Goal: Information Seeking & Learning: Learn about a topic

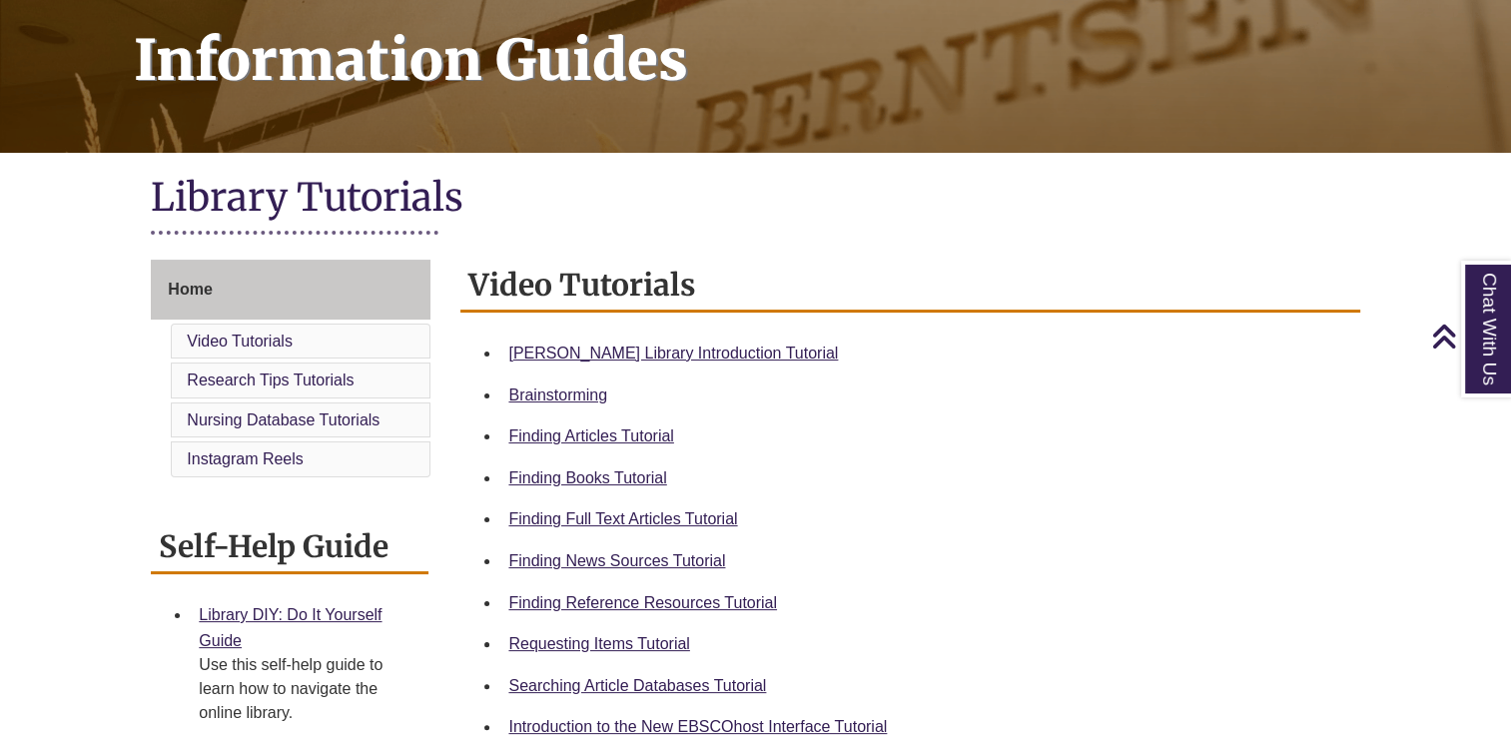
scroll to position [300, 0]
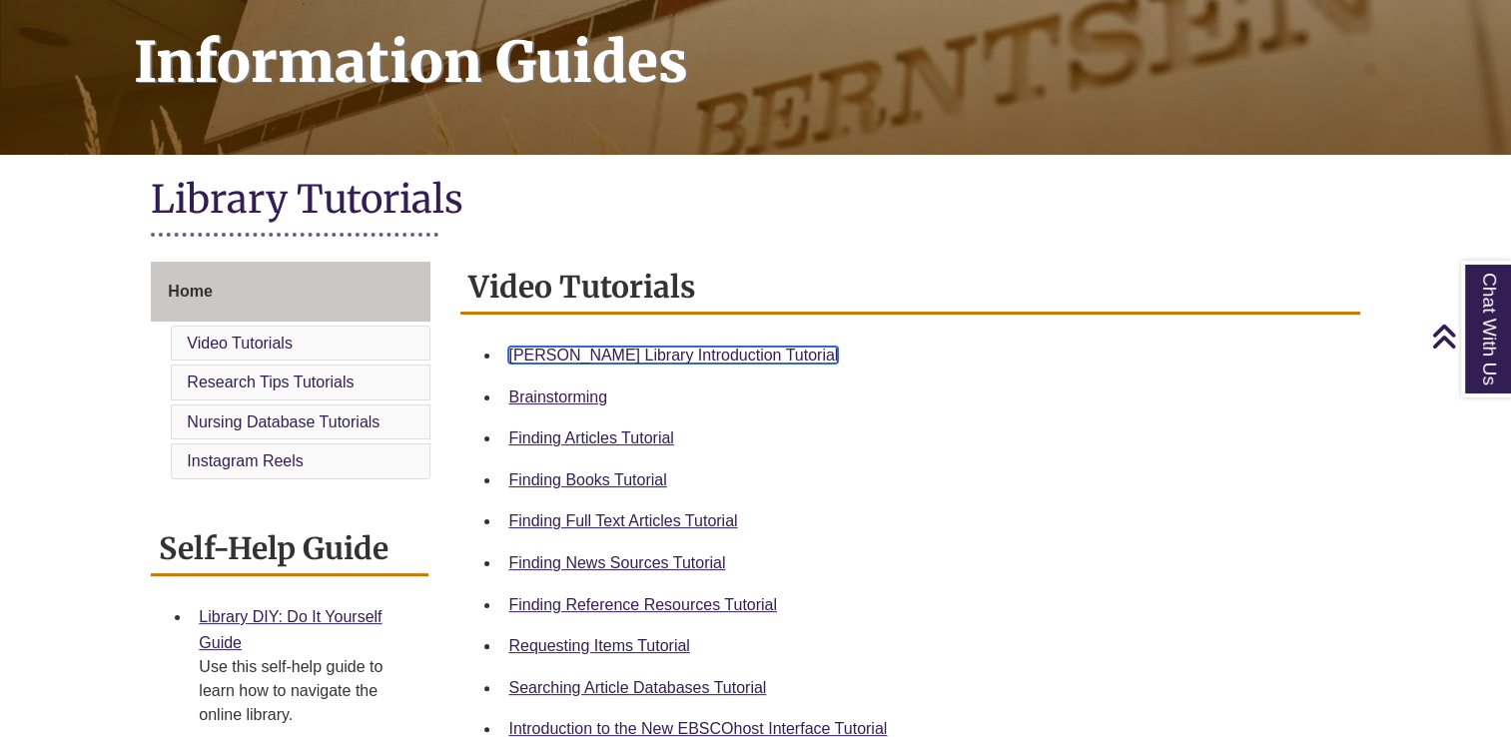
click at [699, 354] on link "Berntsen Library Introduction Tutorial" at bounding box center [673, 355] width 330 height 17
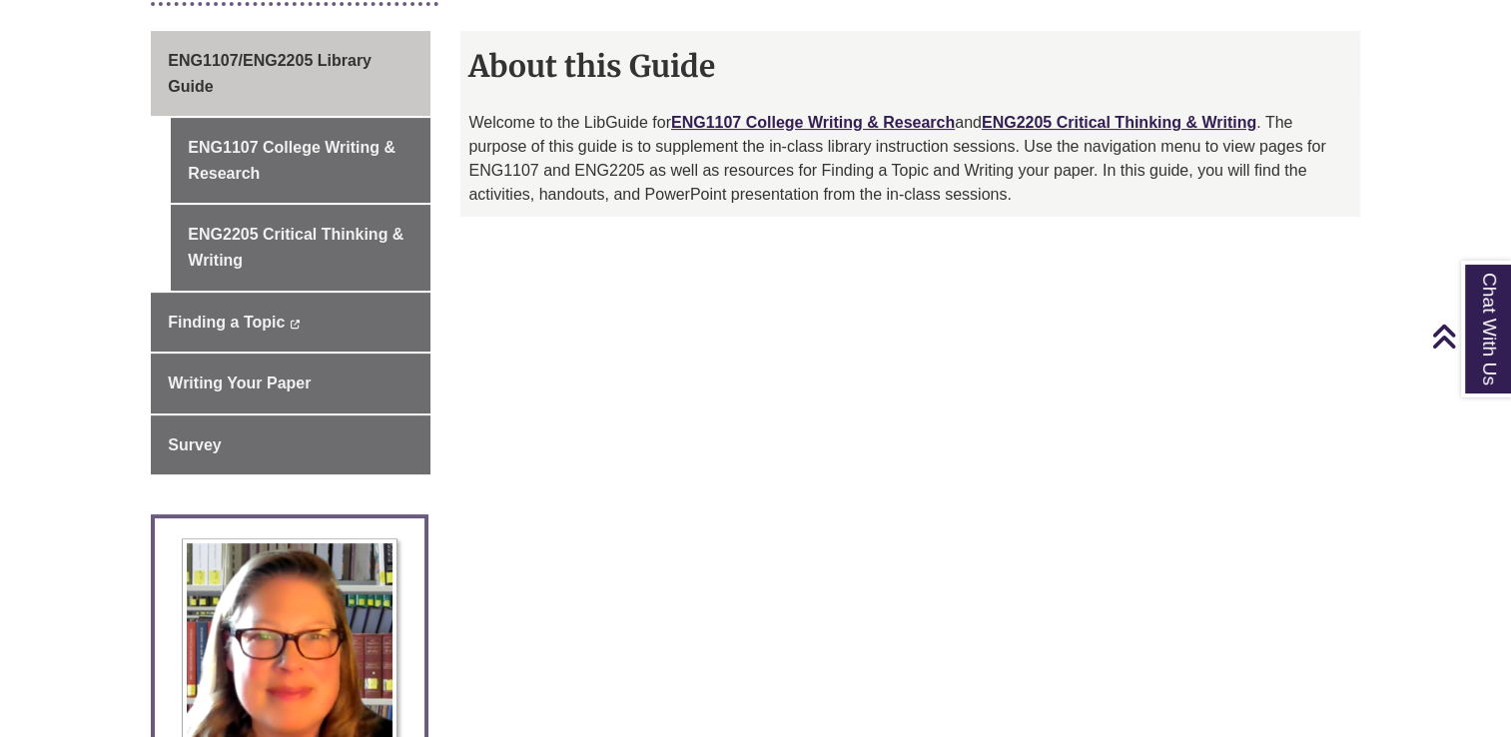
scroll to position [419, 0]
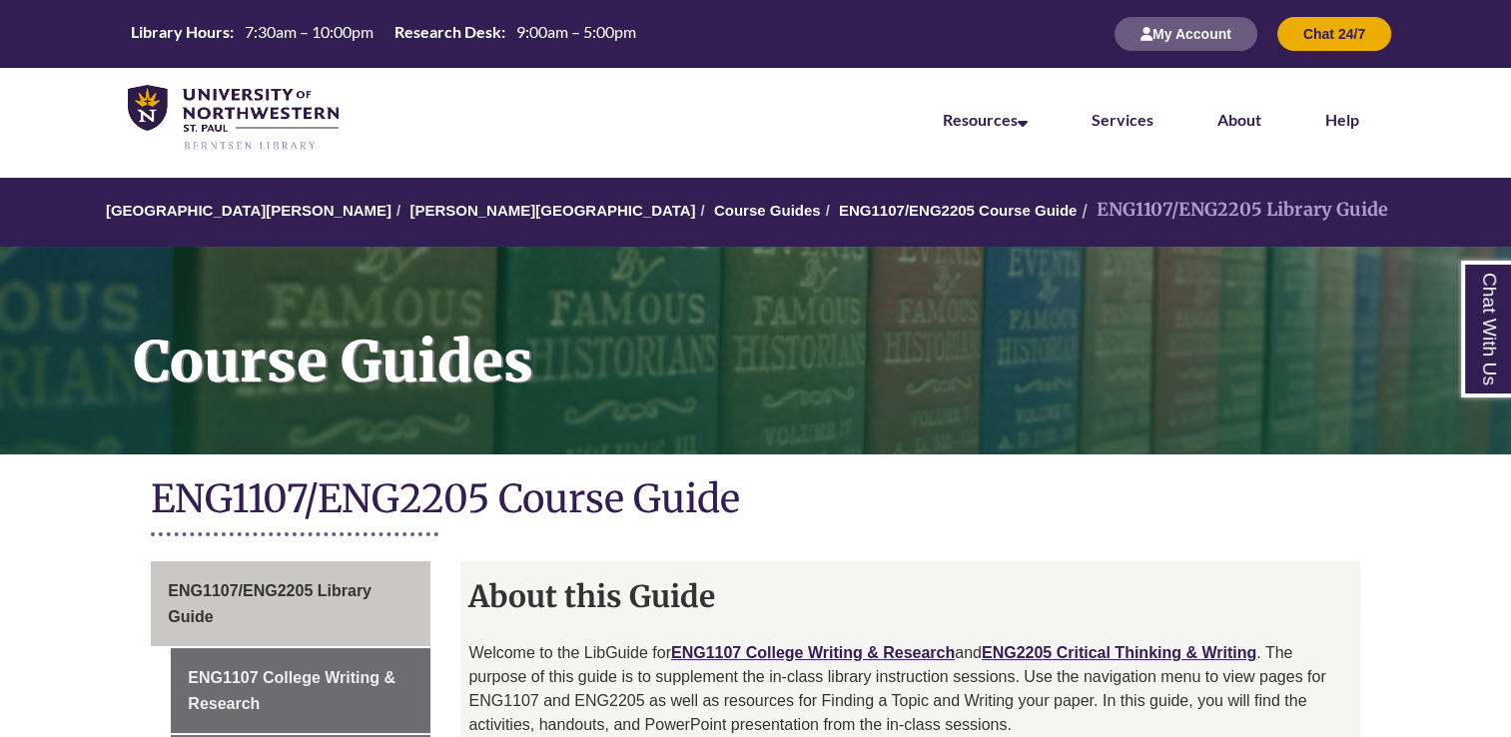
click at [1191, 9] on div "My Account Chat 24/7" at bounding box center [1243, 34] width 297 height 68
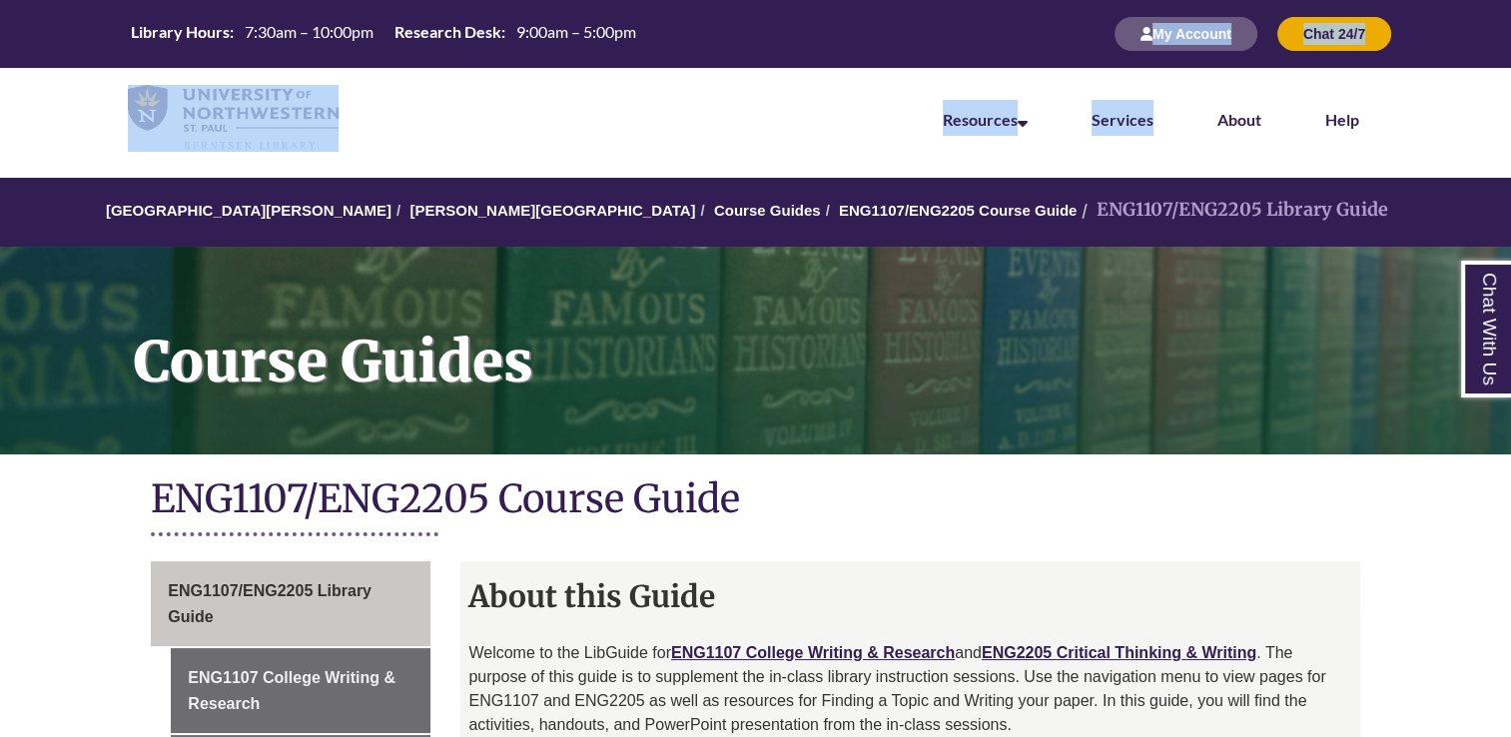
drag, startPoint x: 1191, startPoint y: 9, endPoint x: 1129, endPoint y: 108, distance: 116.7
click at [1129, 108] on header "Library Hours: 7:30am – 10:00pm Research Desk: 9:00am – 5:00pm My Account Chat …" at bounding box center [755, 84] width 1511 height 168
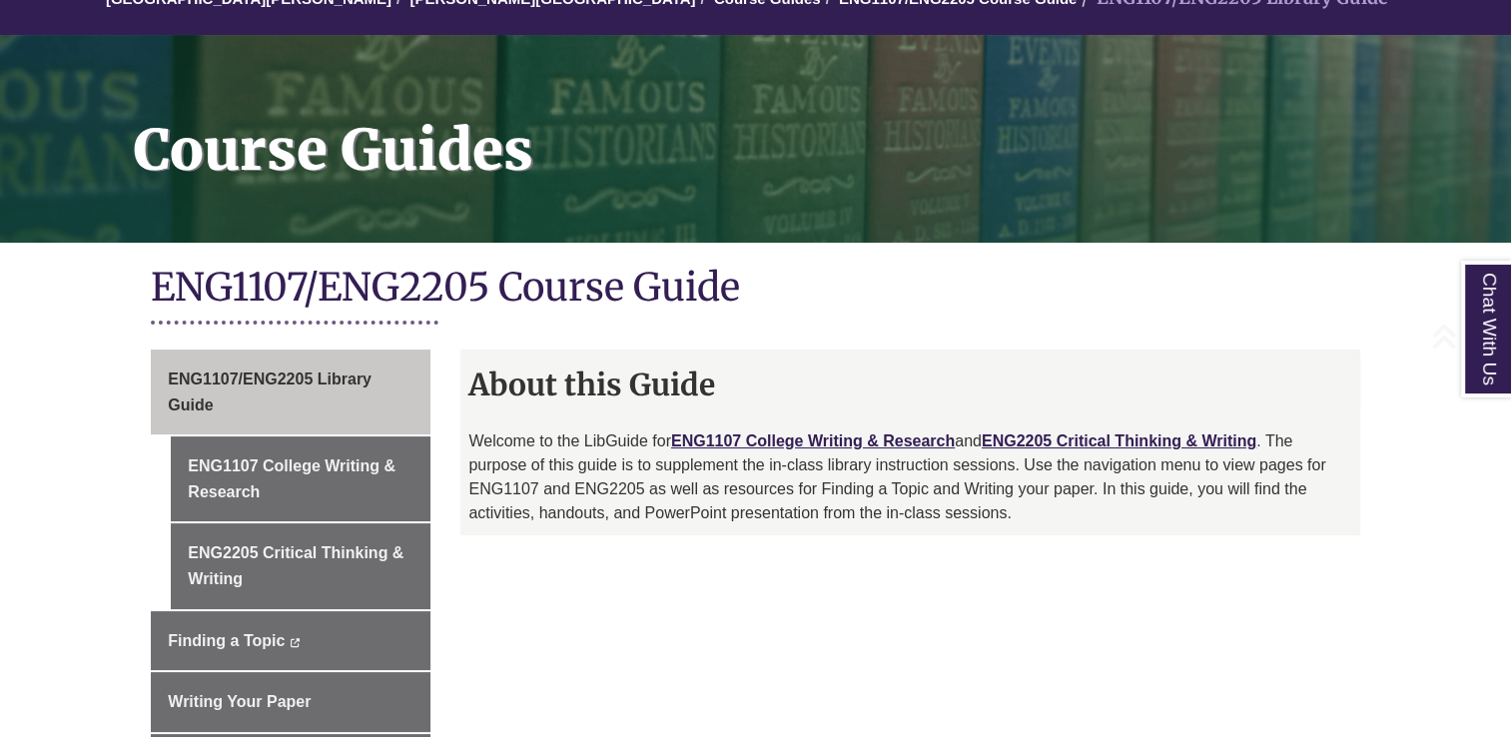
scroll to position [244, 0]
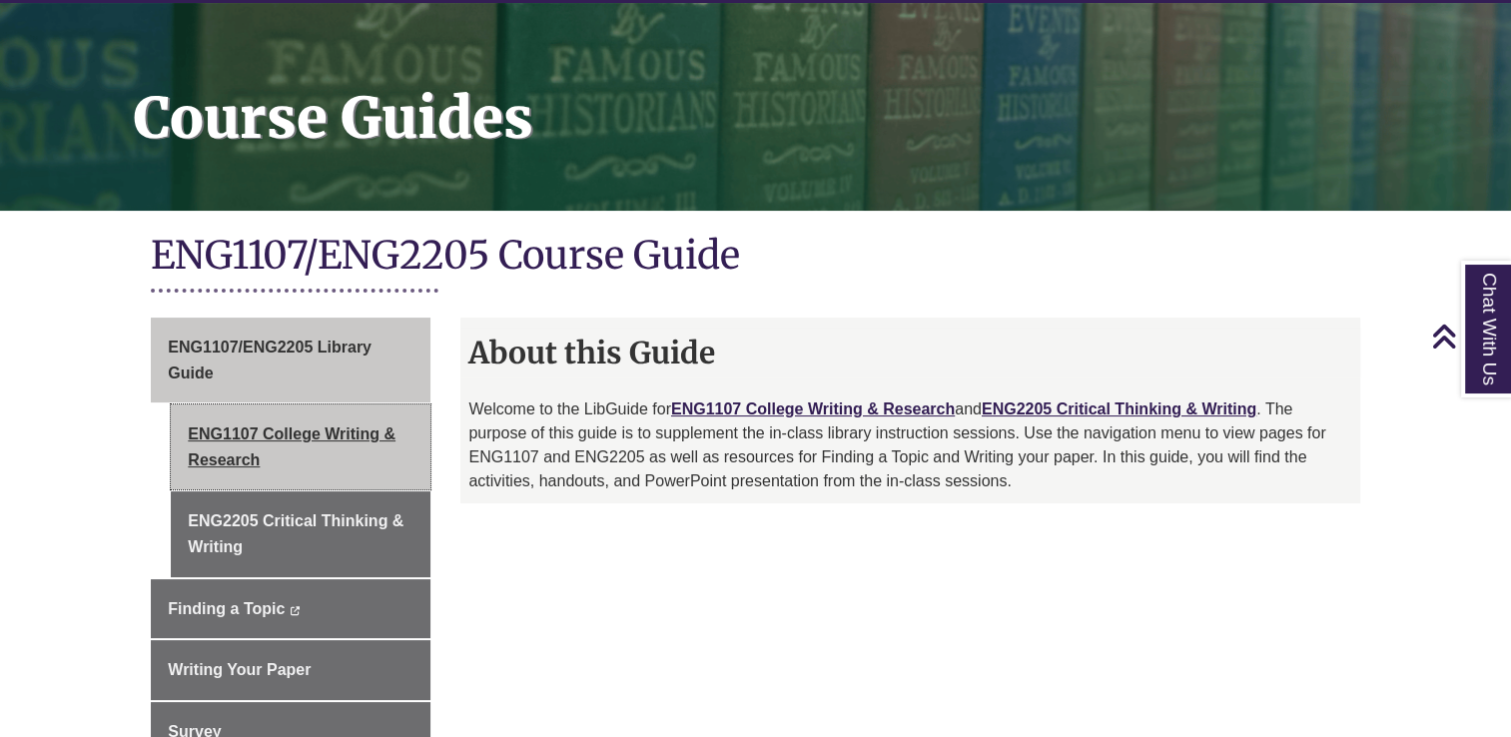
click at [317, 427] on link "ENG1107 College Writing & Research" at bounding box center [301, 447] width 260 height 85
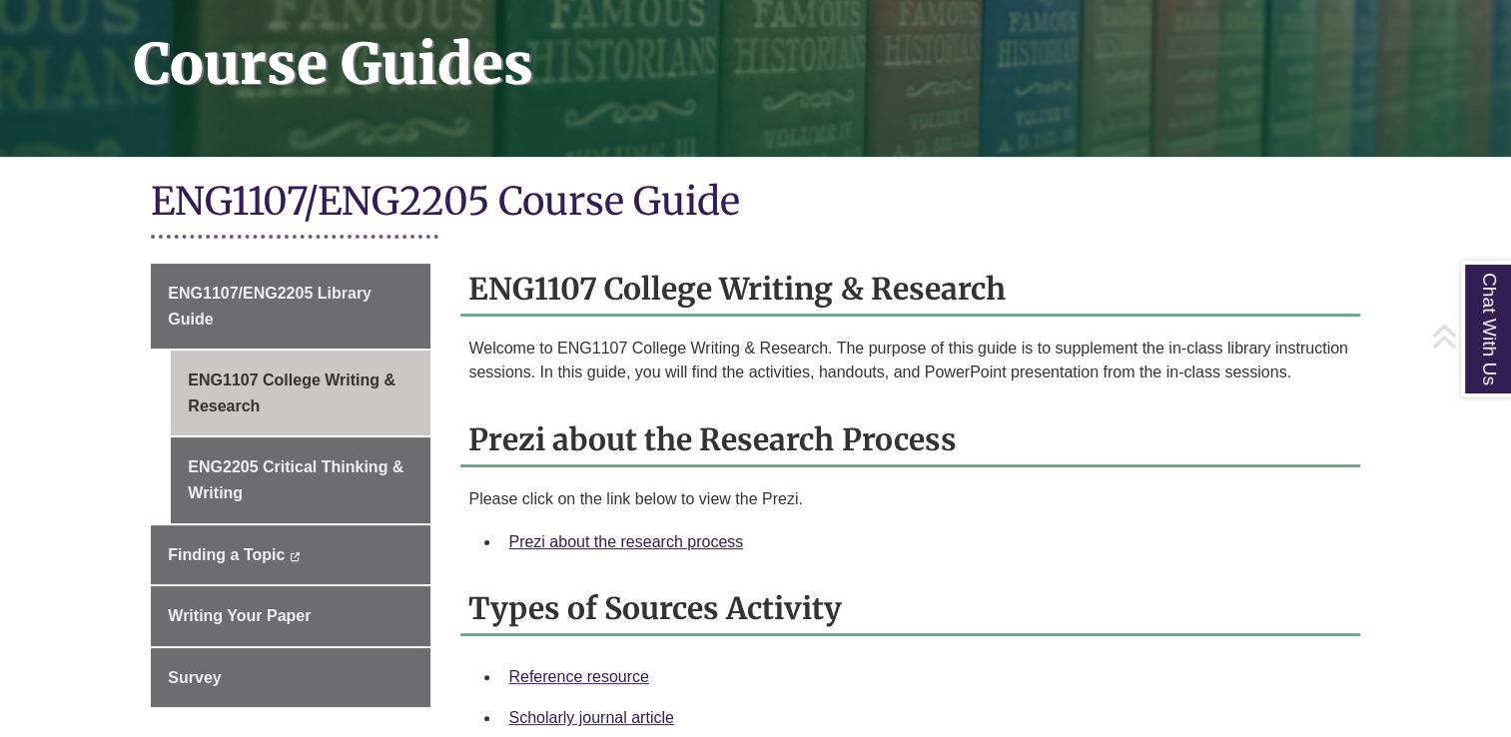
scroll to position [296, 0]
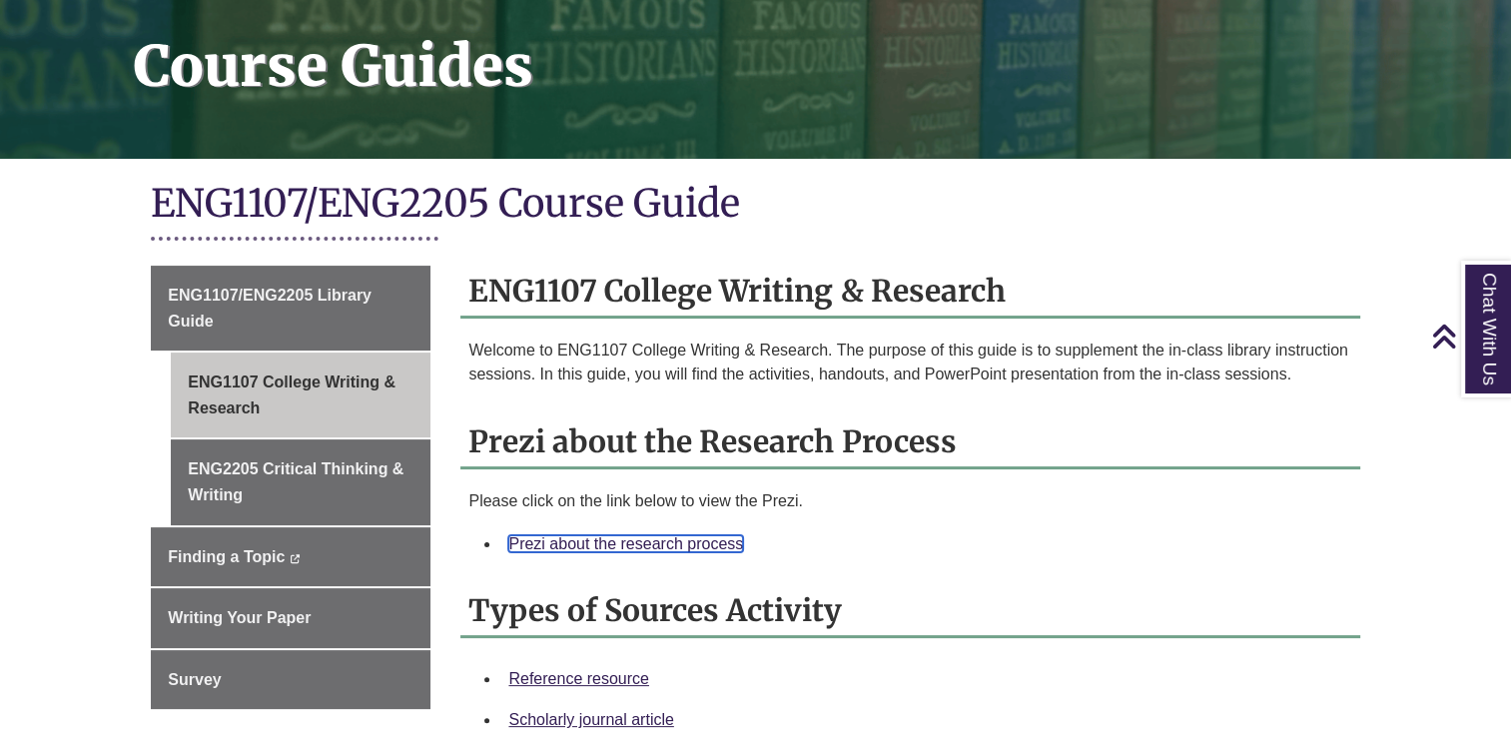
click at [581, 542] on link "Prezi about the research process" at bounding box center [625, 543] width 235 height 17
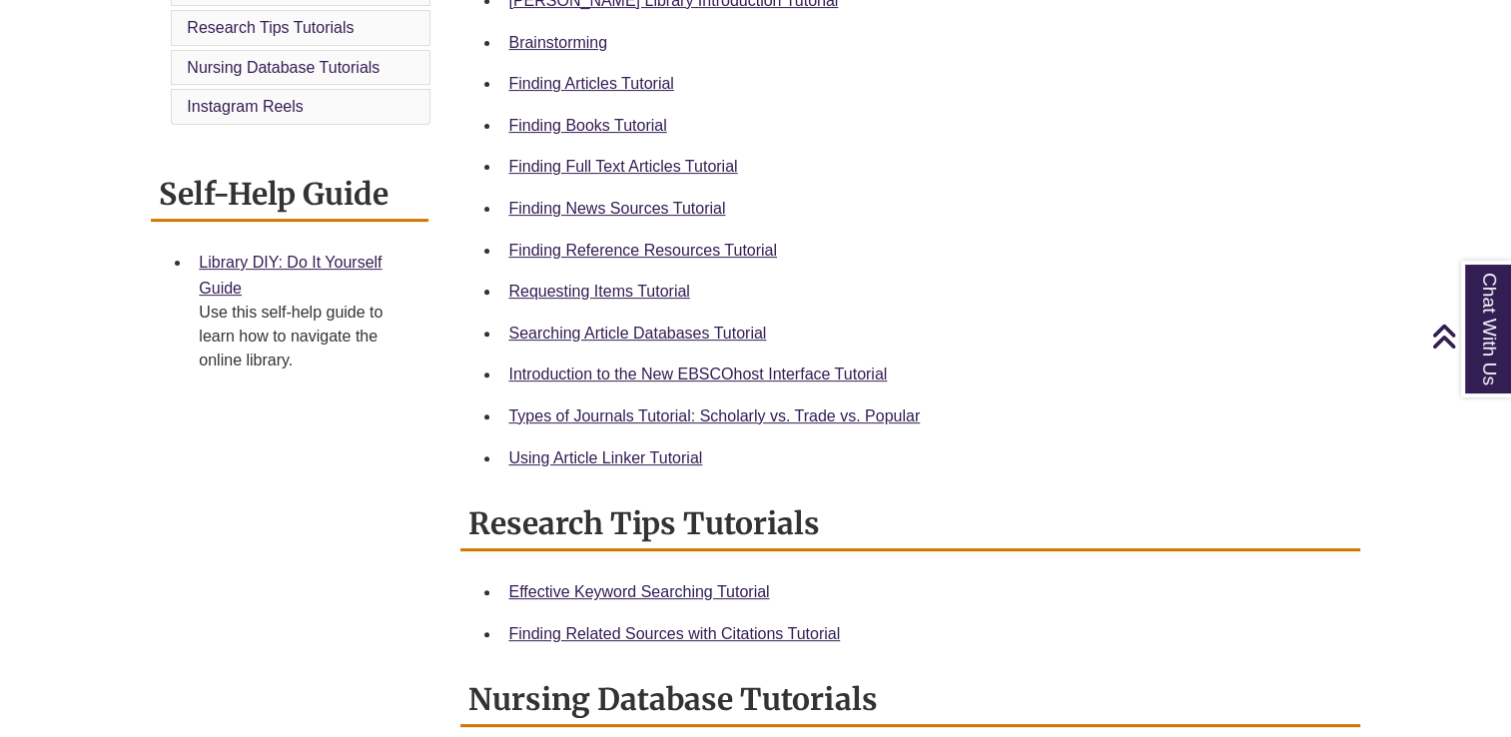
scroll to position [650, 0]
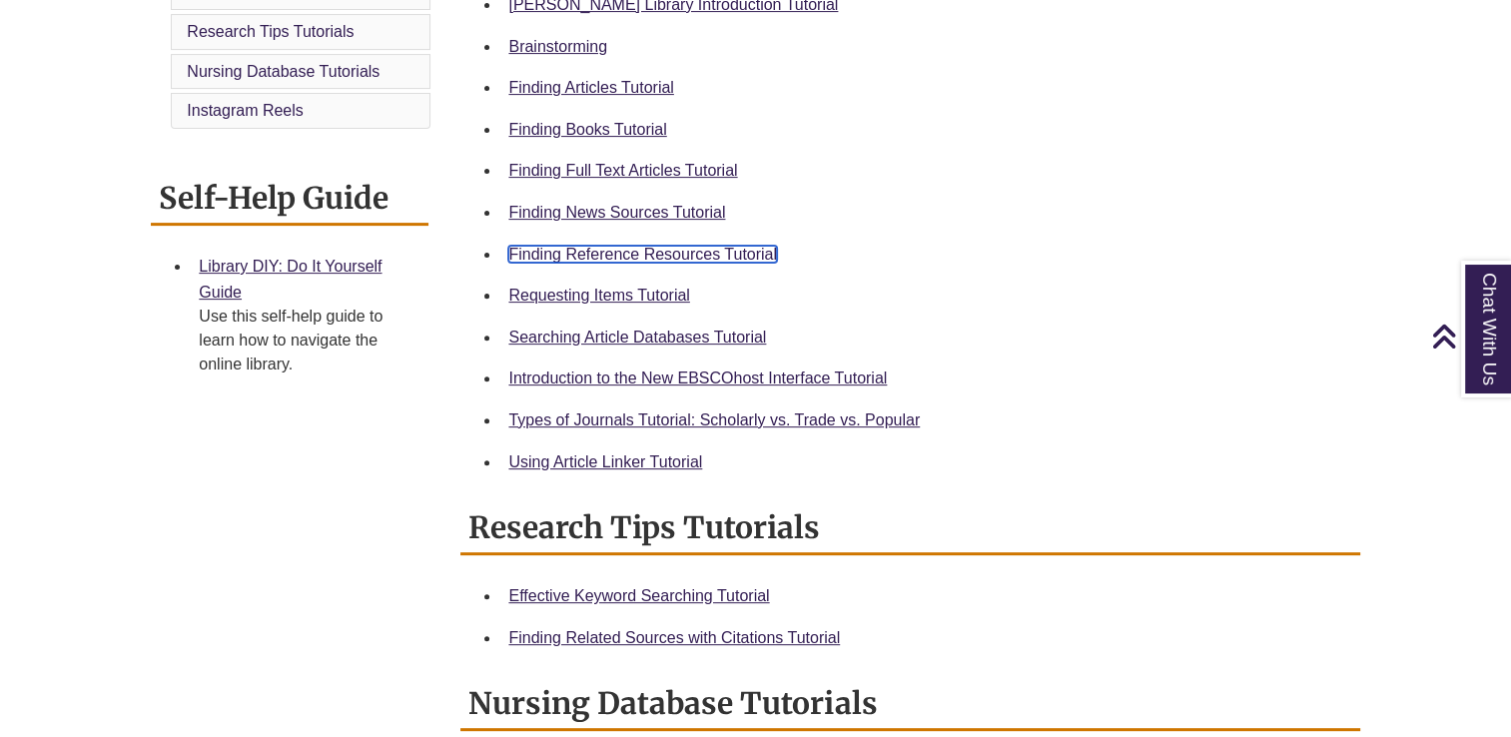
click at [663, 254] on link "Finding Reference Resources Tutorial" at bounding box center [642, 254] width 269 height 17
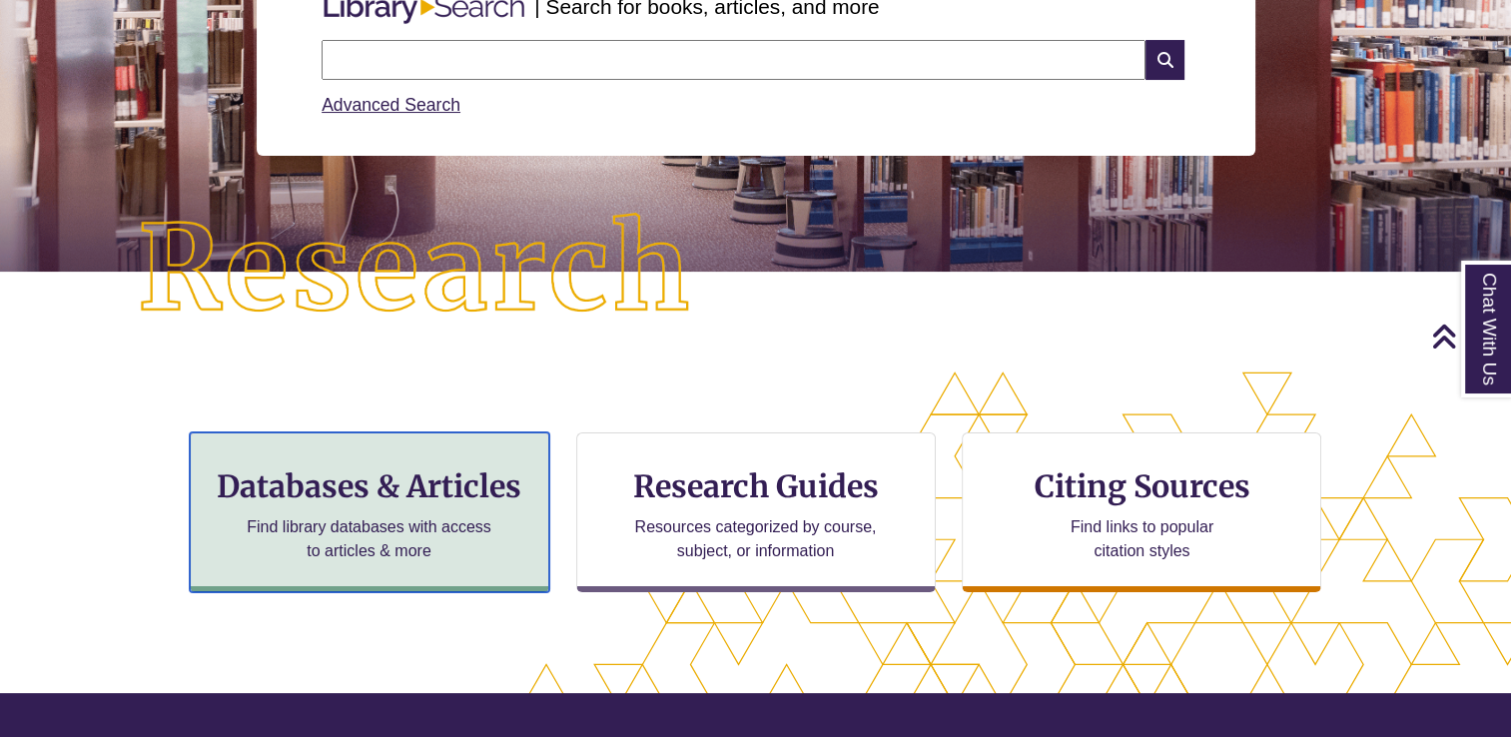
click at [396, 531] on p "Find library databases with access to articles & more" at bounding box center [369, 539] width 261 height 48
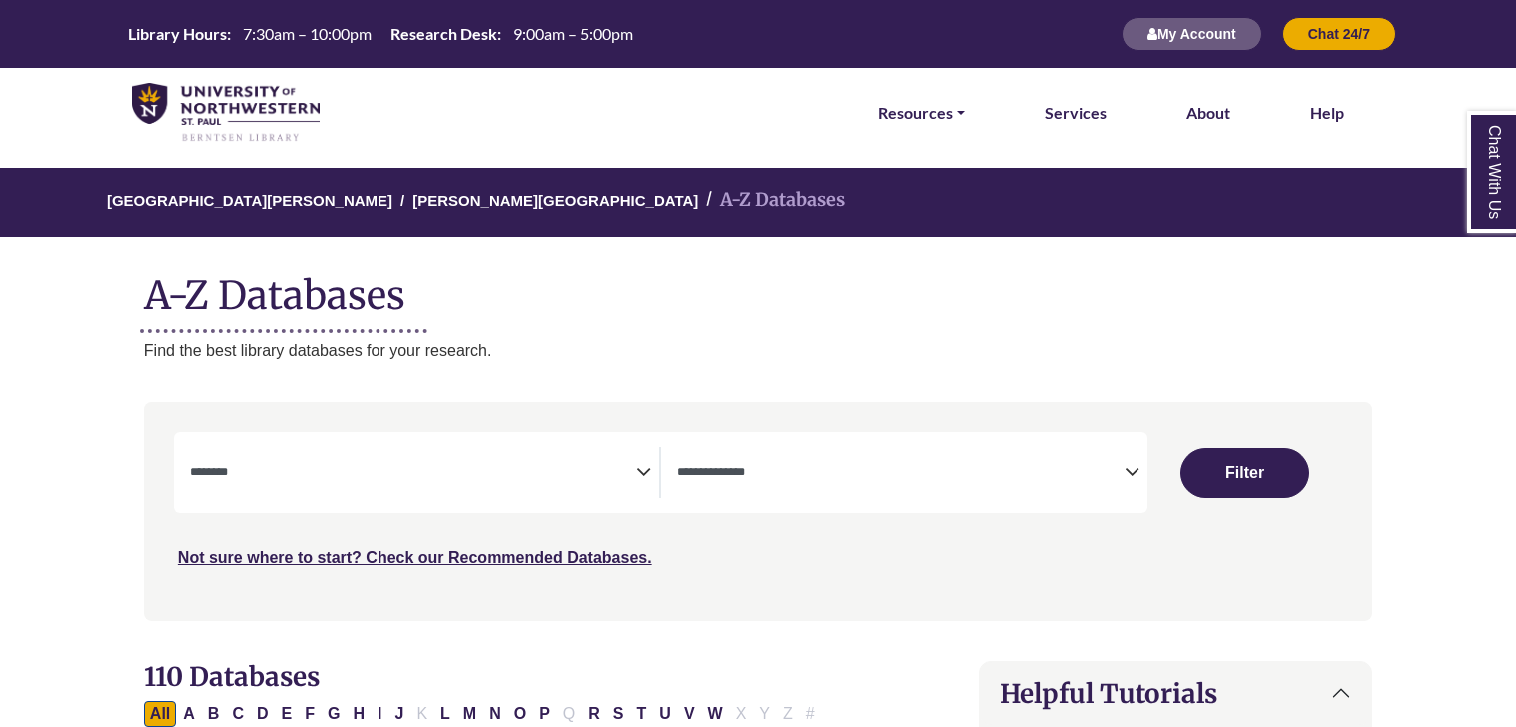
select select "Database Subject Filter"
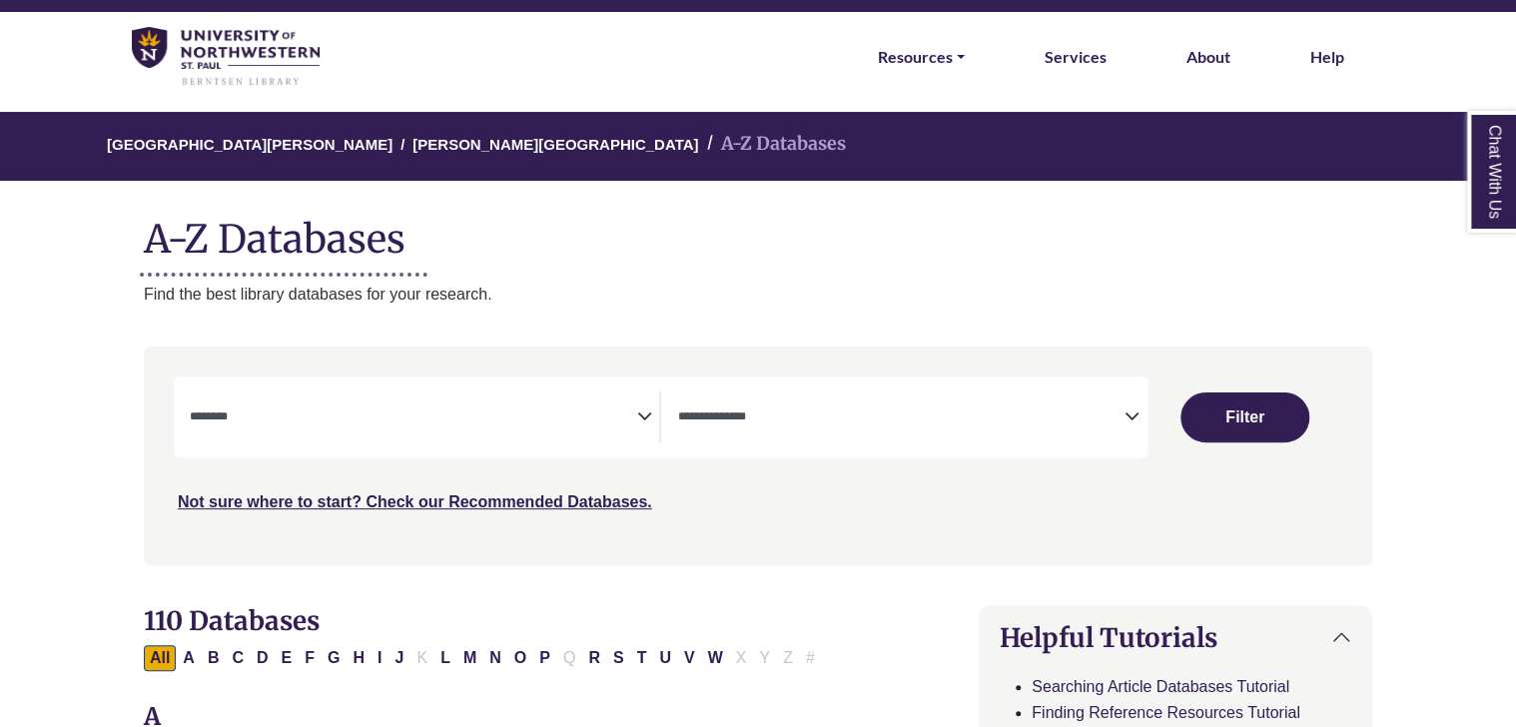
scroll to position [58, 0]
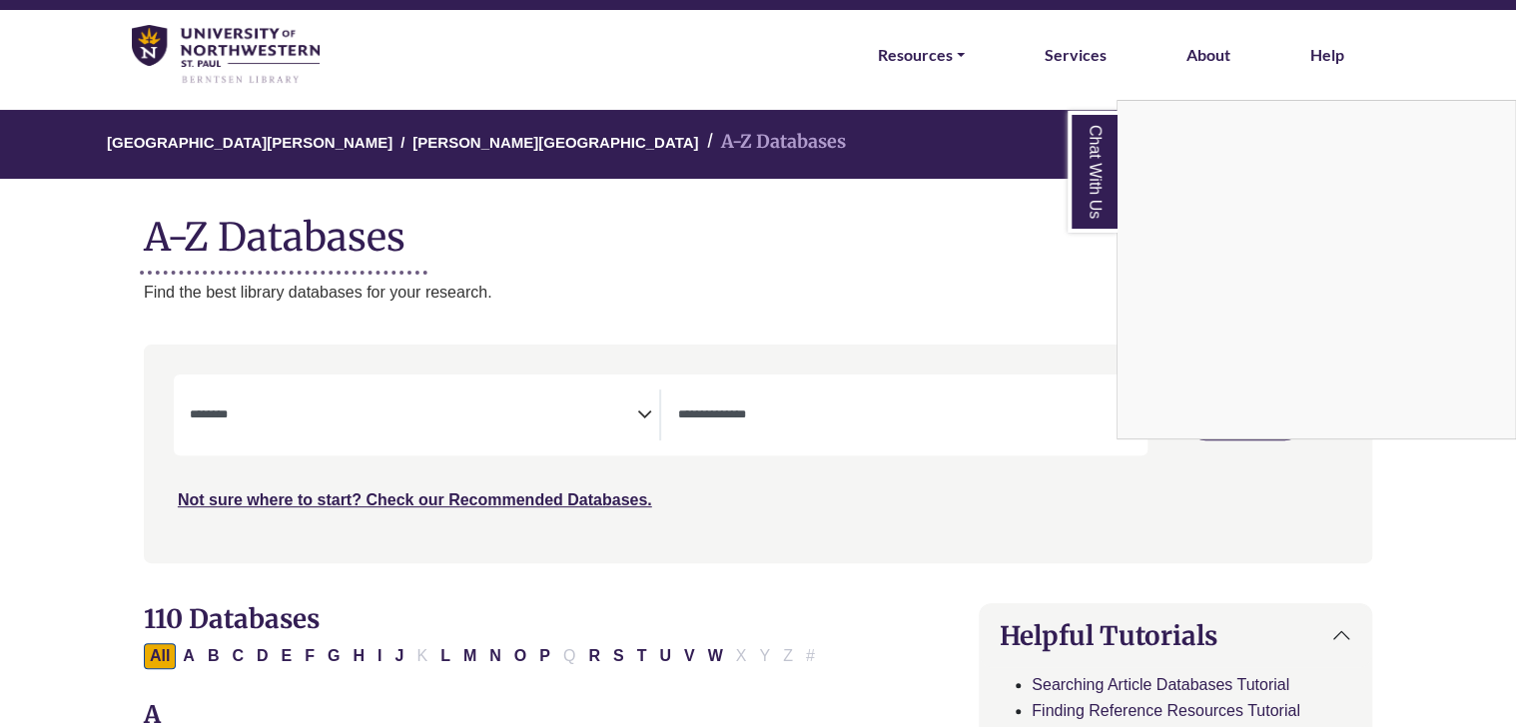
click at [913, 435] on div "Chat With Us" at bounding box center [758, 363] width 1516 height 727
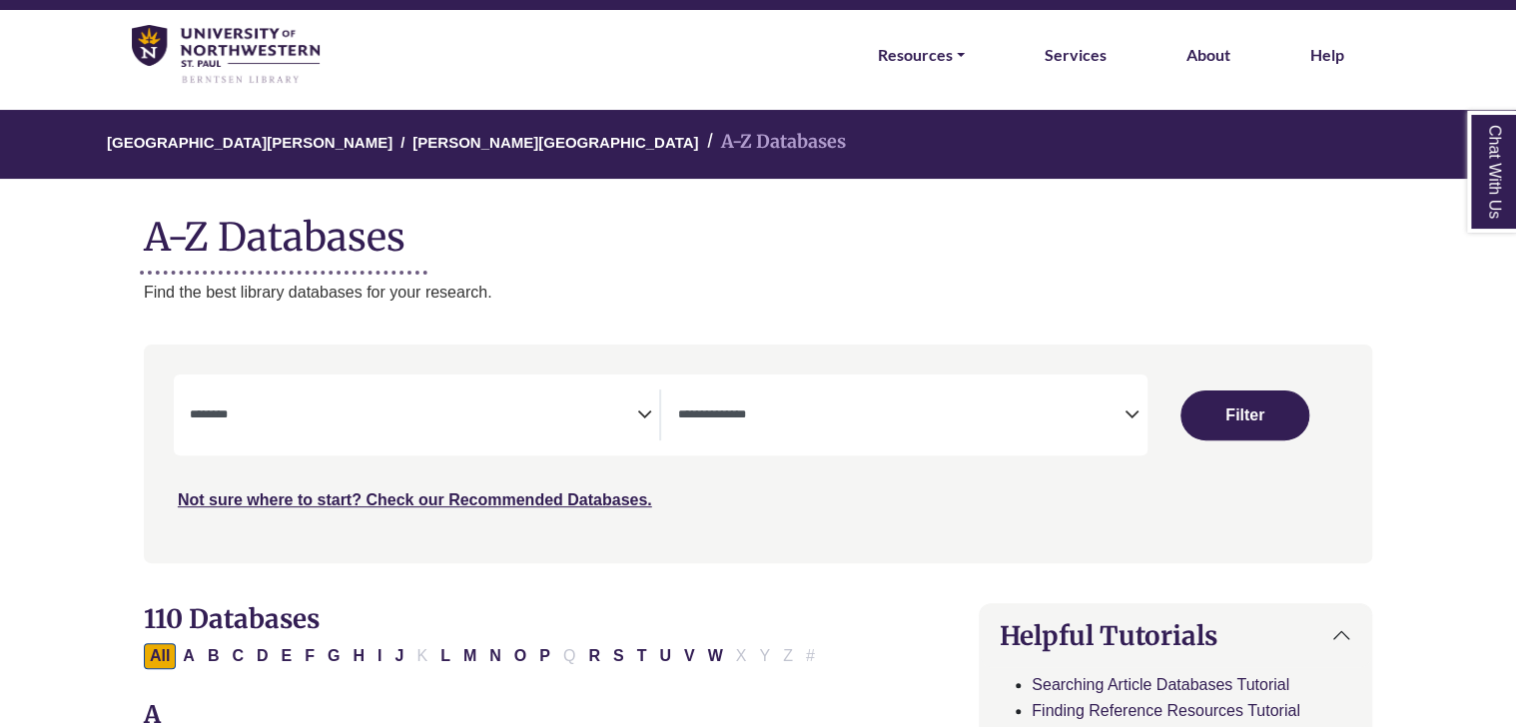
click at [1065, 404] on span "Search filters" at bounding box center [900, 412] width 447 height 17
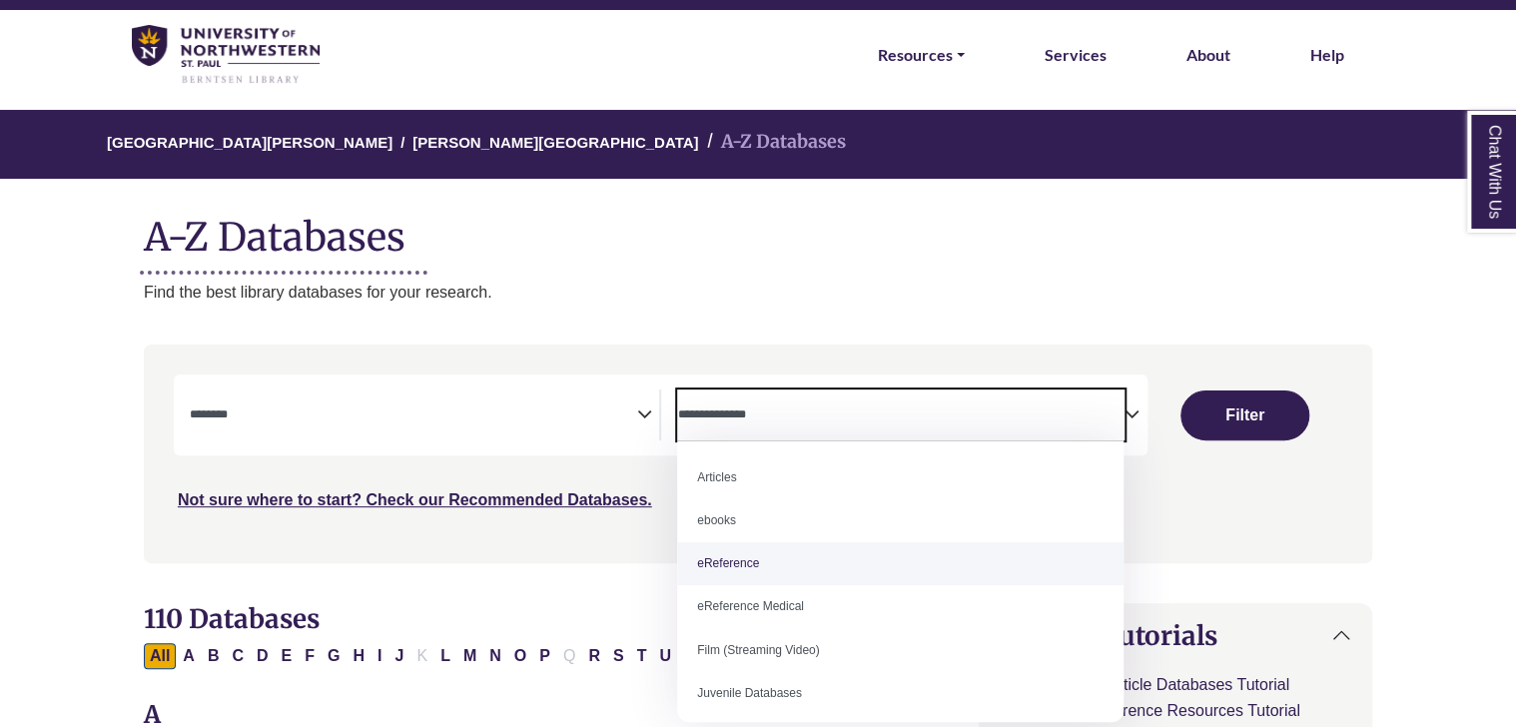
select select "*****"
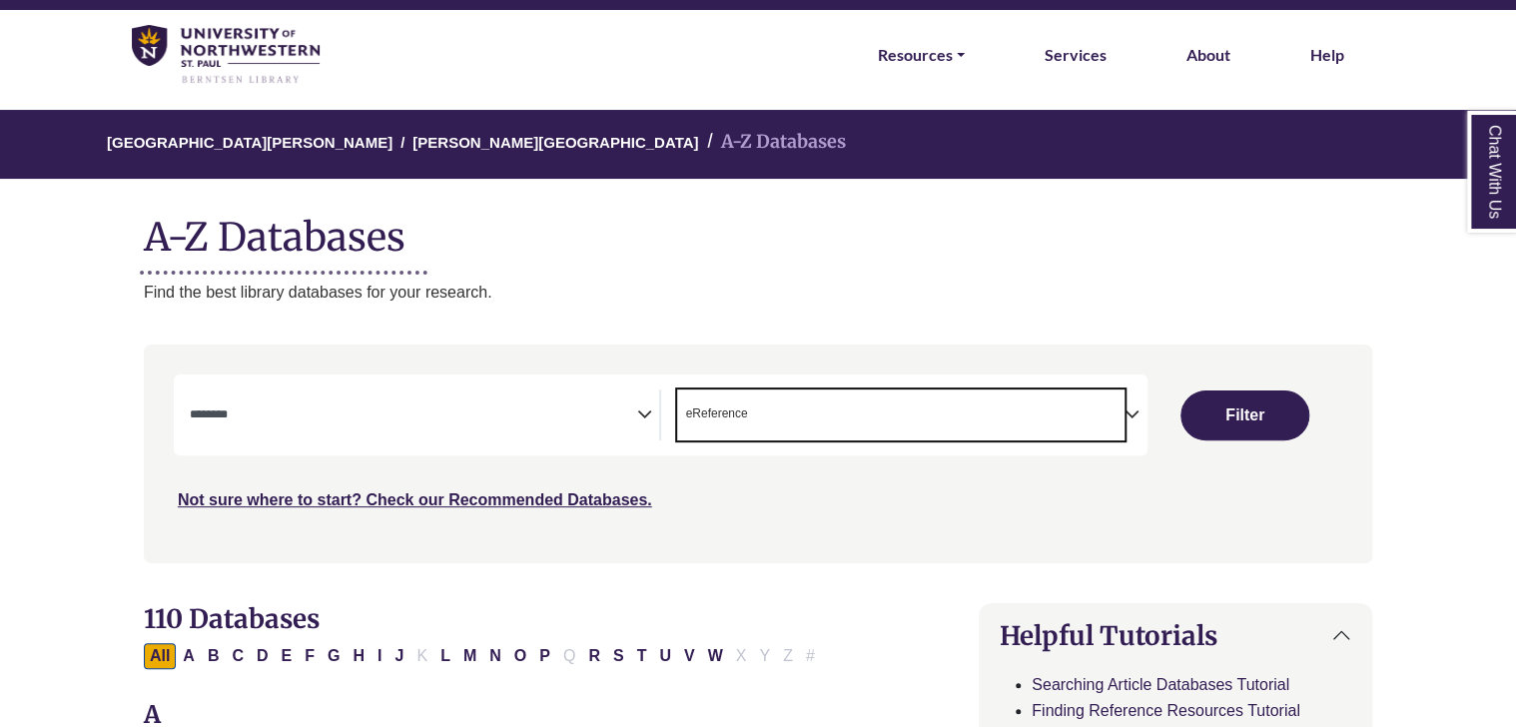
scroll to position [39, 0]
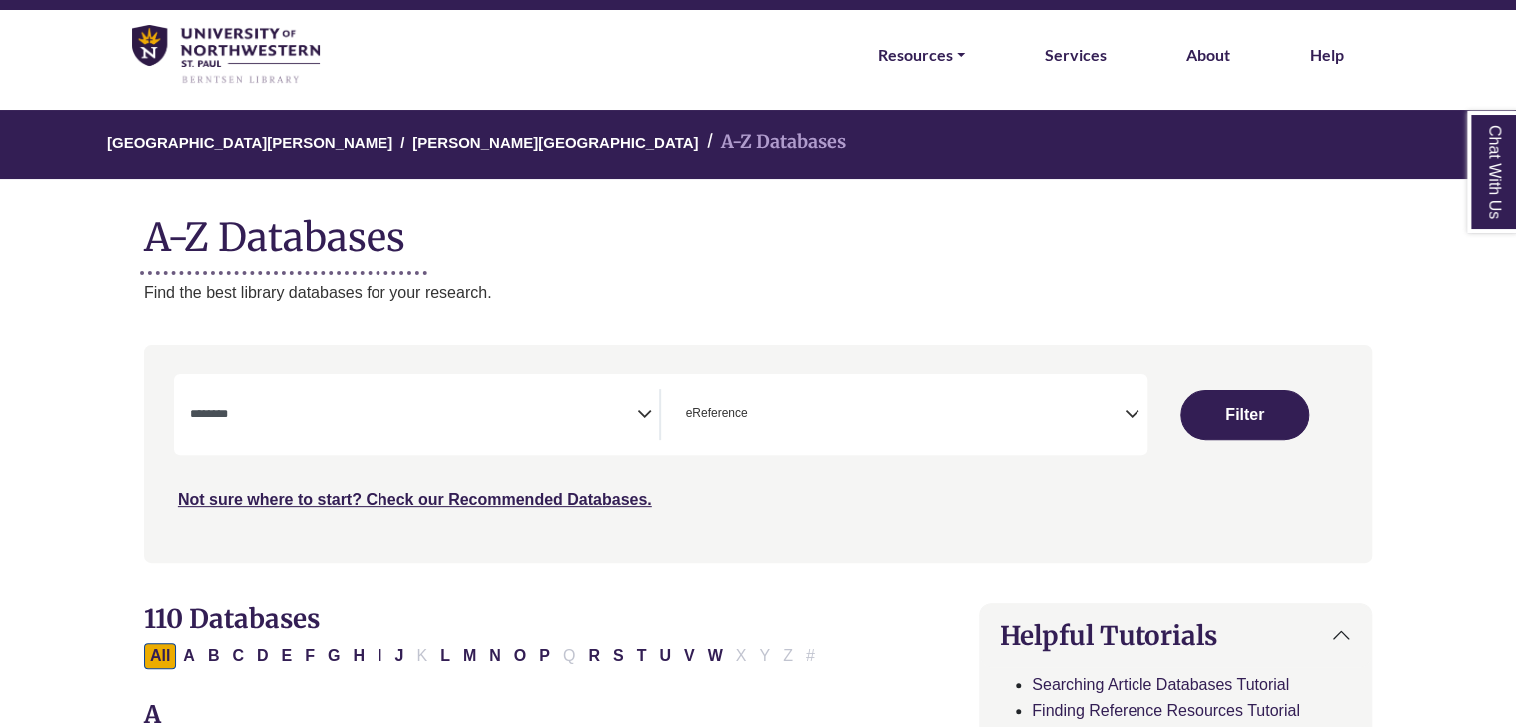
drag, startPoint x: 827, startPoint y: 582, endPoint x: 762, endPoint y: 595, distance: 66.2
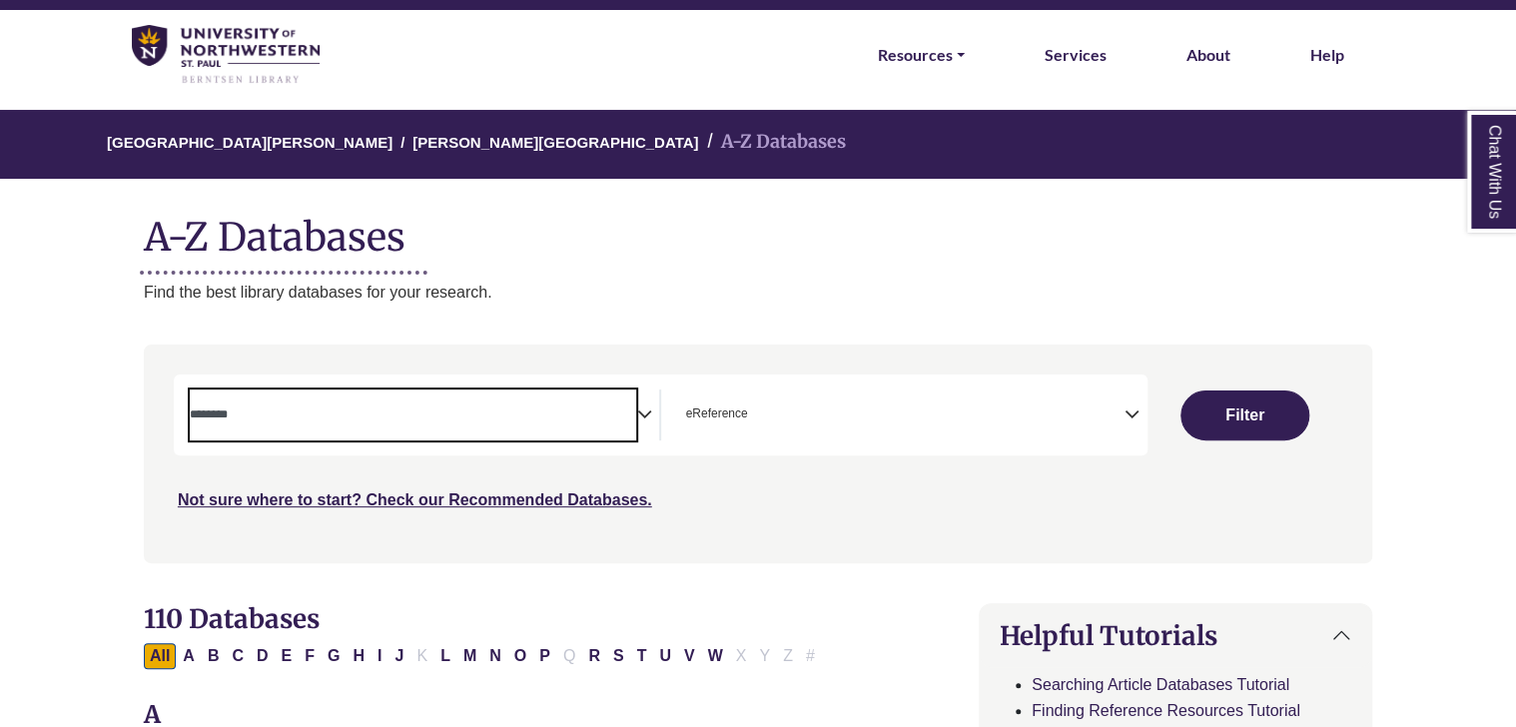
click at [583, 412] on textarea "Search" at bounding box center [413, 417] width 447 height 16
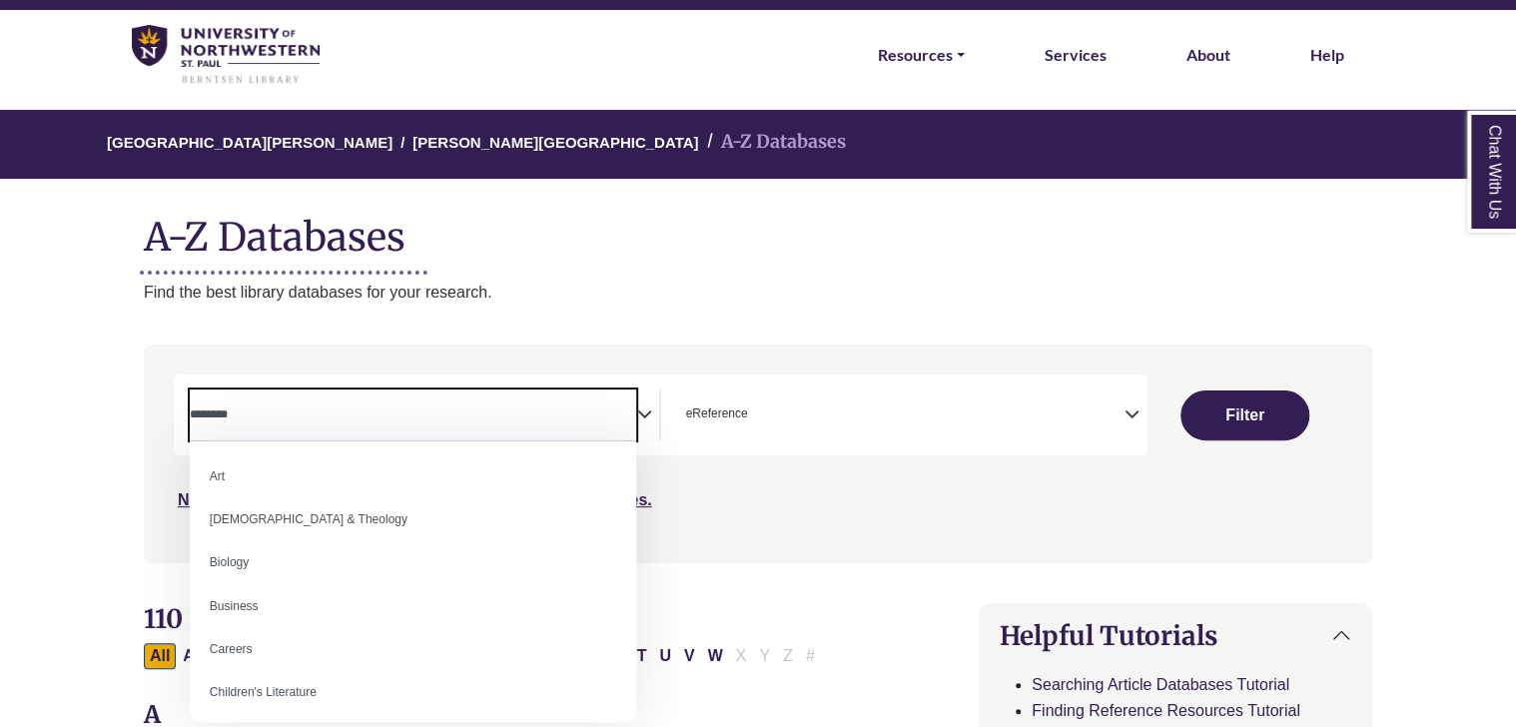
scroll to position [0, 0]
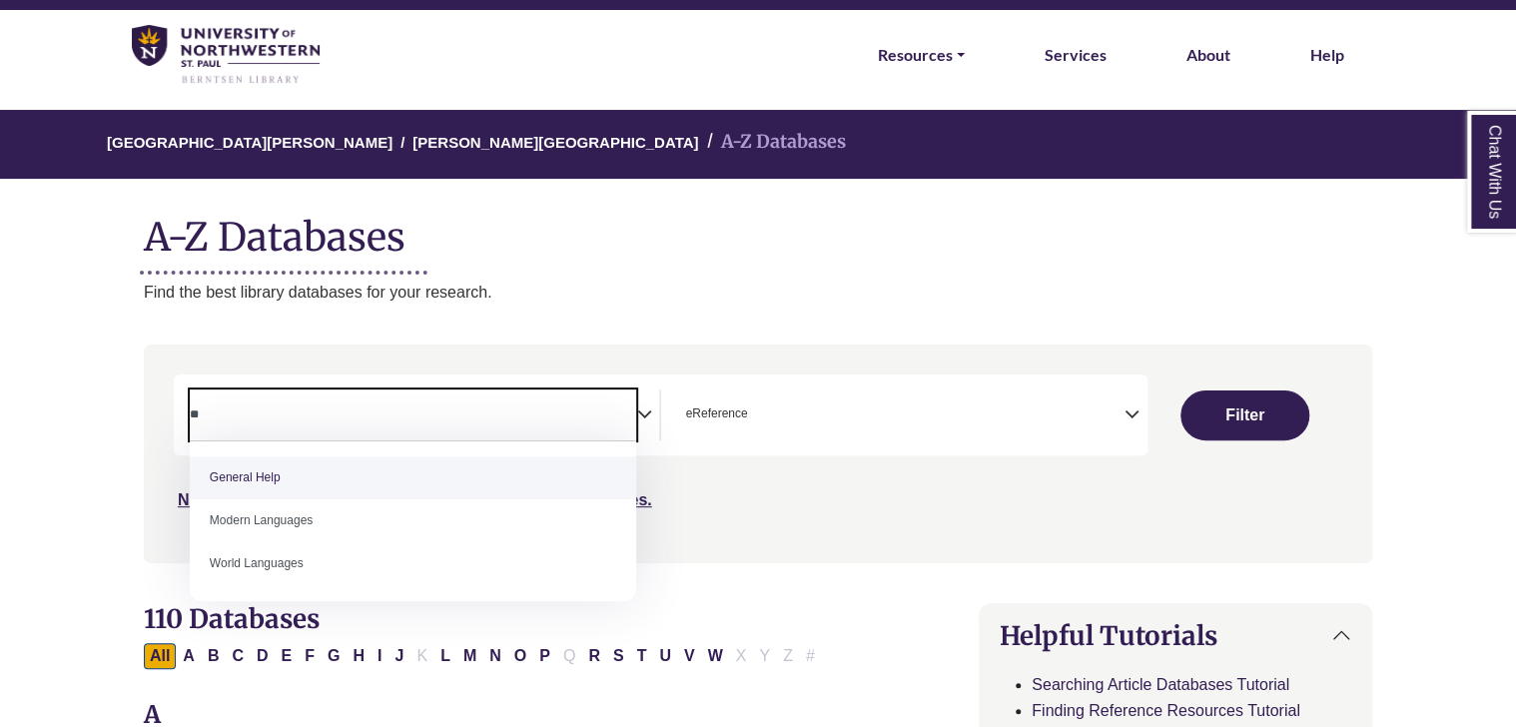
type textarea "**"
select select "*****"
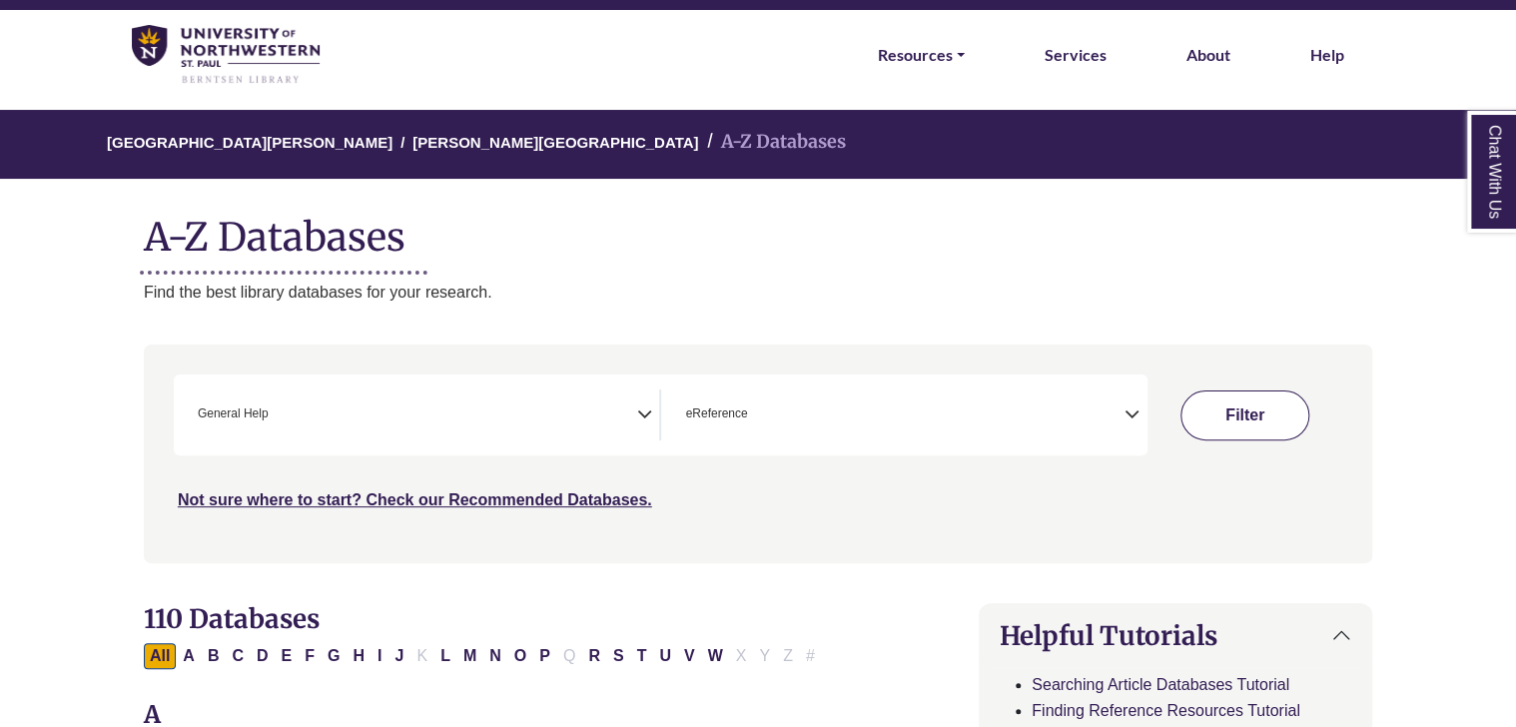
click at [1214, 400] on button "Filter" at bounding box center [1245, 416] width 128 height 50
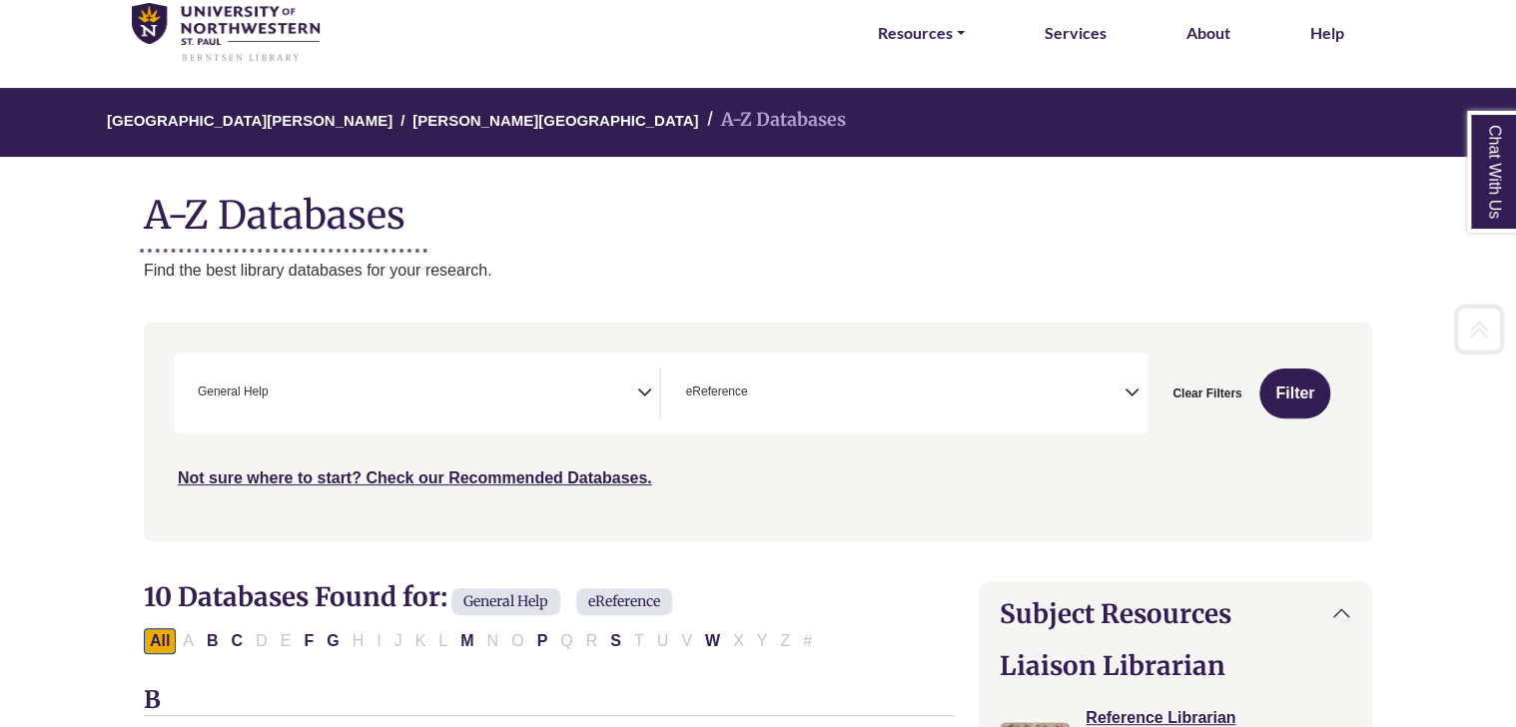
scroll to position [675, 0]
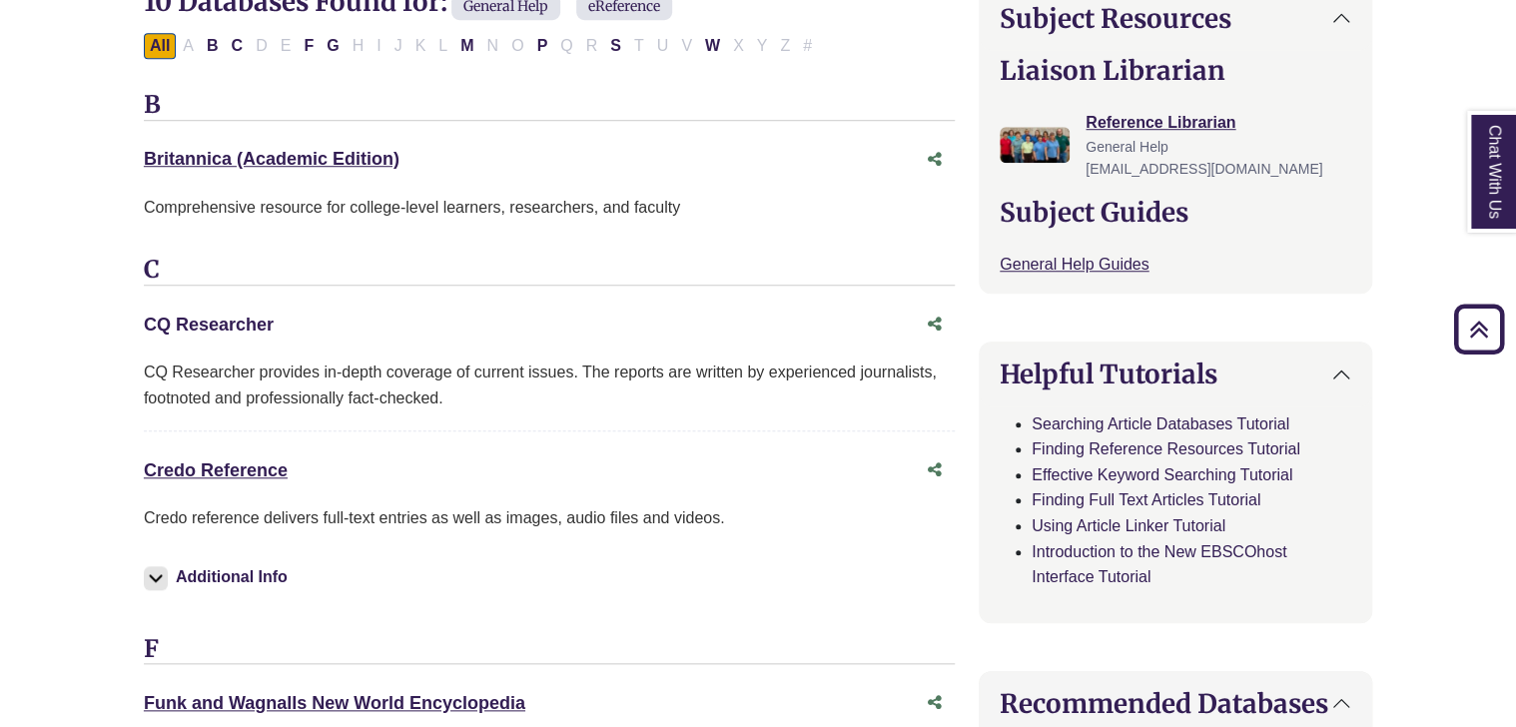
click at [185, 318] on link "CQ Researcher This link opens in a new window" at bounding box center [209, 325] width 130 height 20
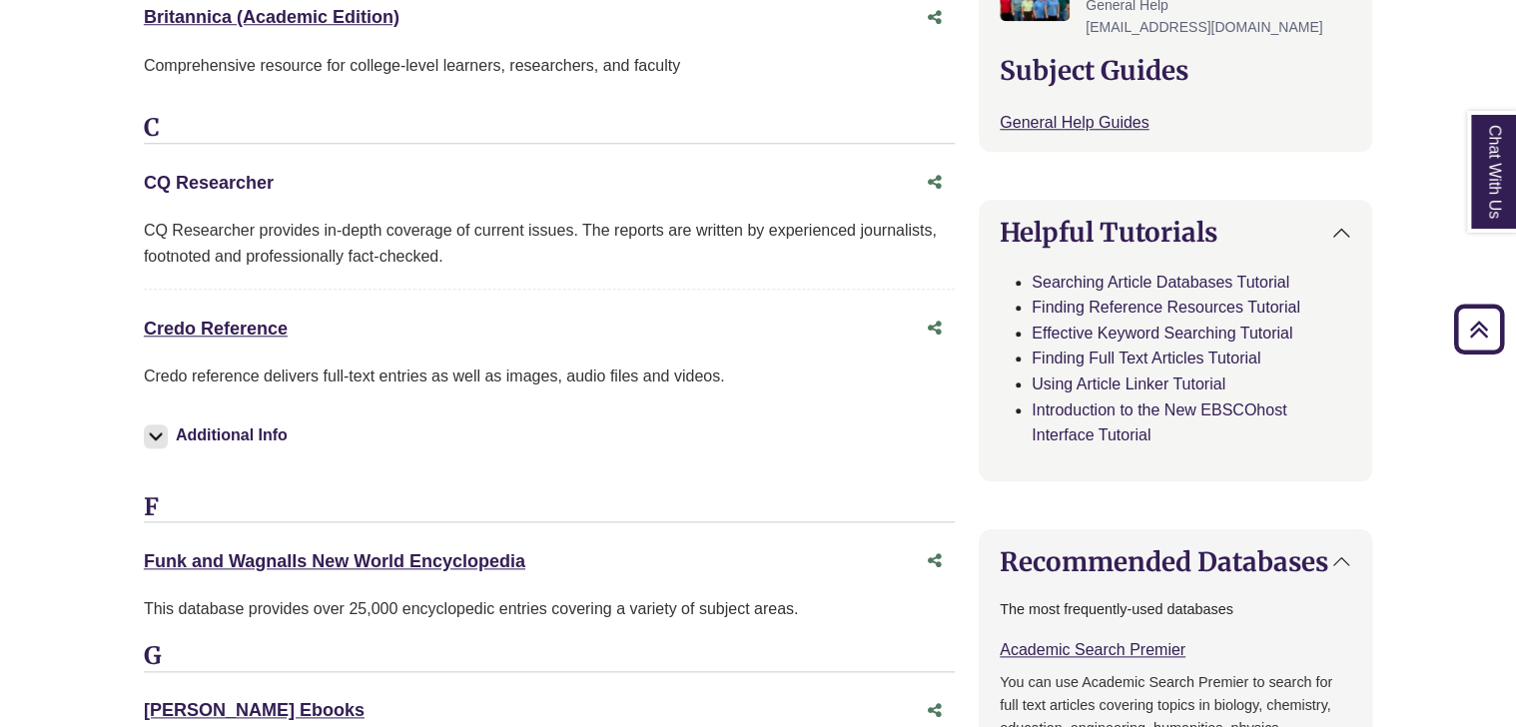
scroll to position [816, 0]
click at [254, 334] on link "Credo Reference This link opens in a new window" at bounding box center [216, 330] width 144 height 20
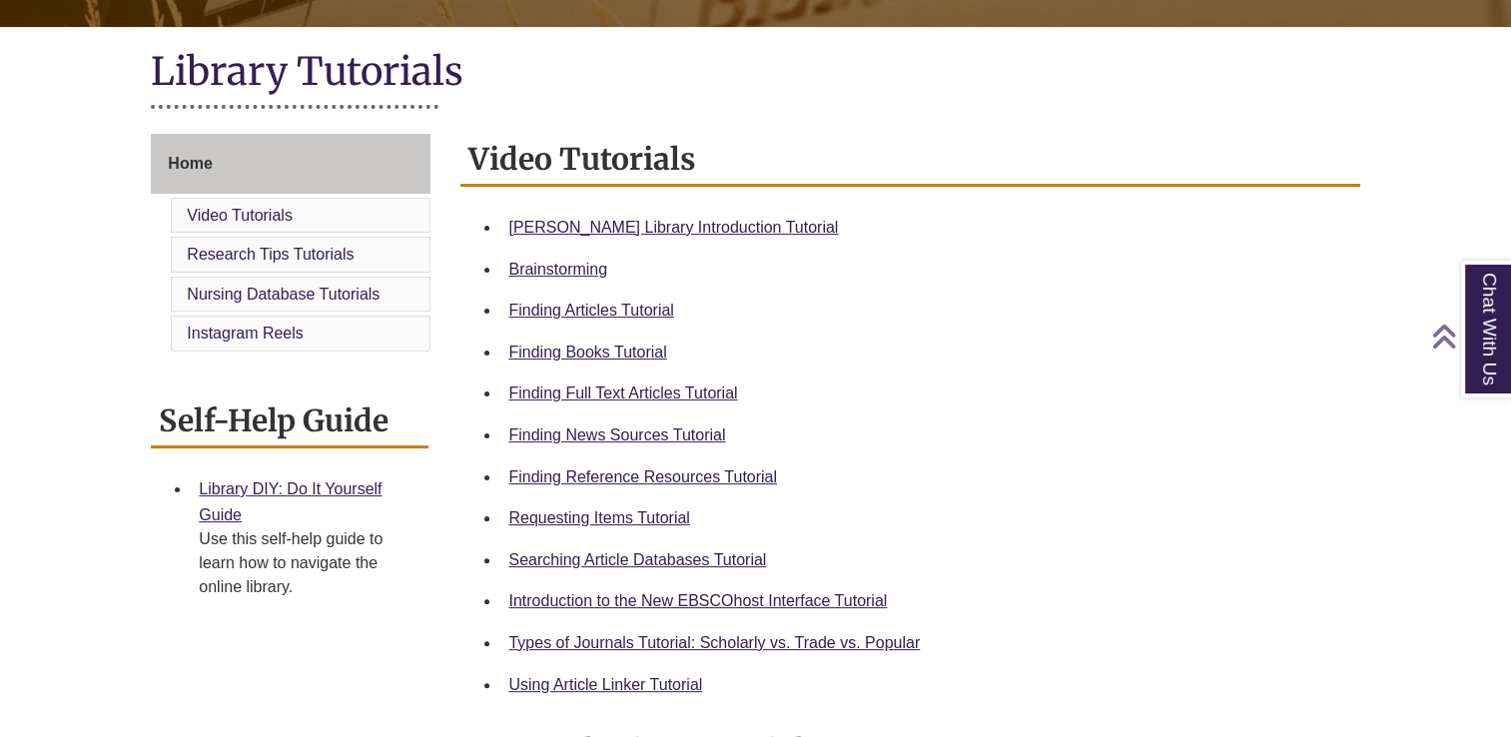
scroll to position [428, 0]
click at [667, 434] on link "Finding News Sources Tutorial" at bounding box center [616, 435] width 217 height 17
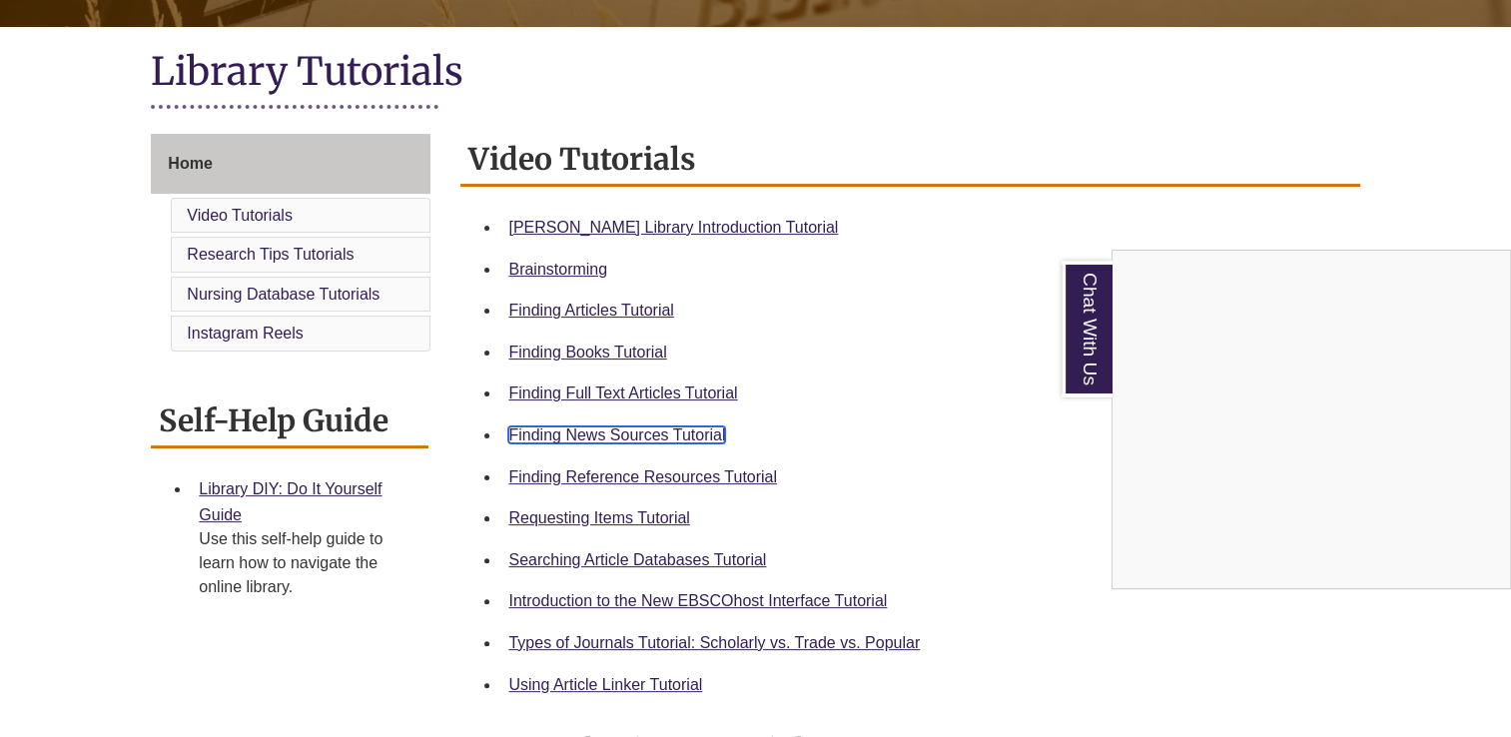
scroll to position [0, 0]
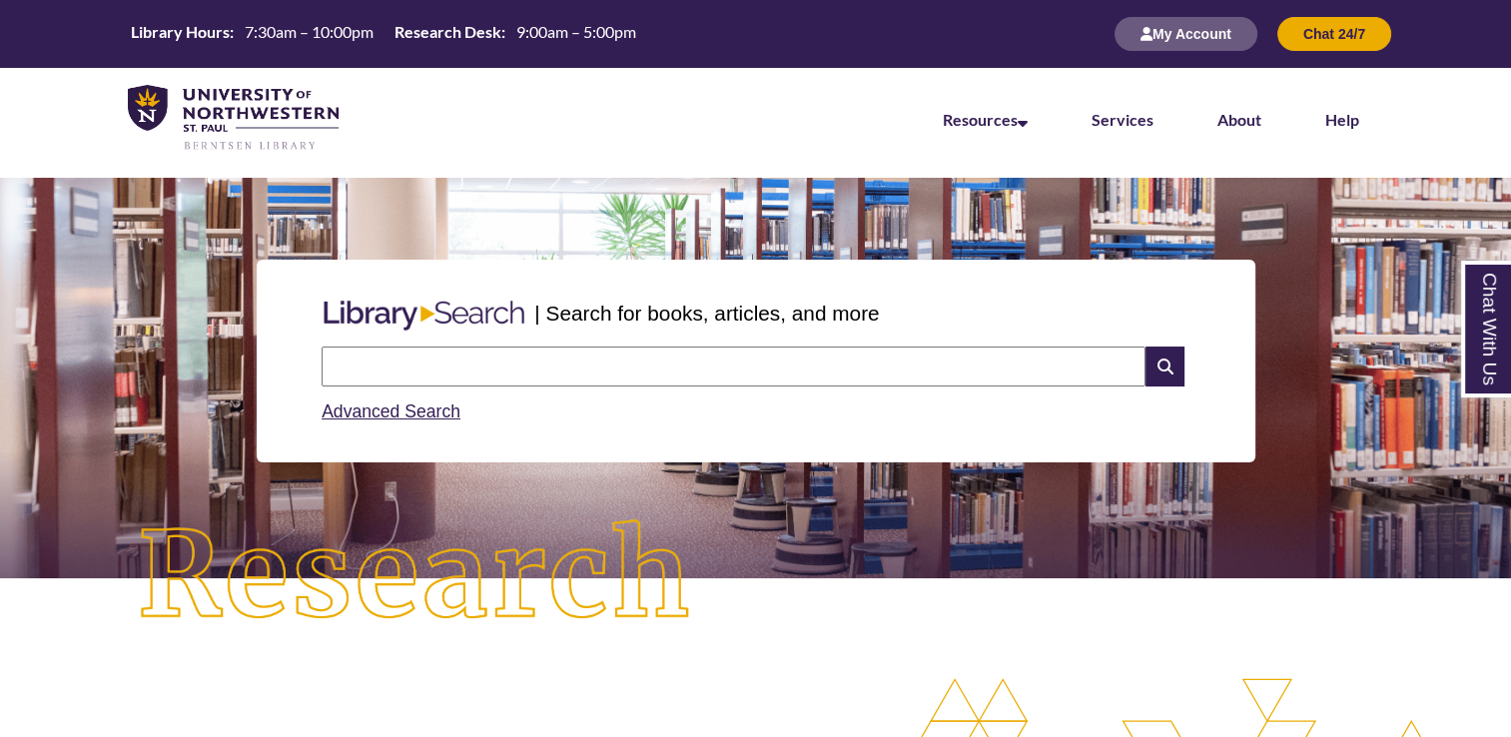
click at [497, 377] on input "text" at bounding box center [734, 367] width 824 height 40
type input "**********"
